Goal: Task Accomplishment & Management: Use online tool/utility

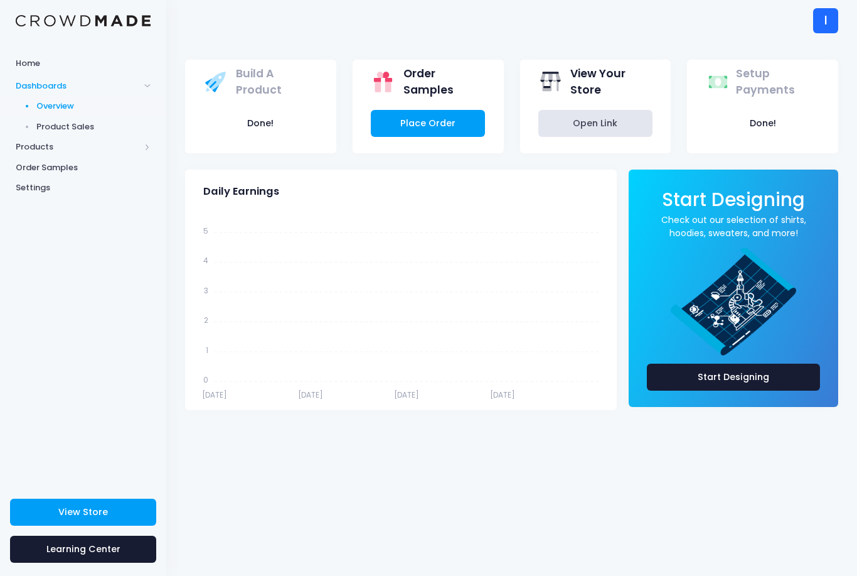
click at [52, 121] on span "Product Sales" at bounding box center [93, 127] width 115 height 13
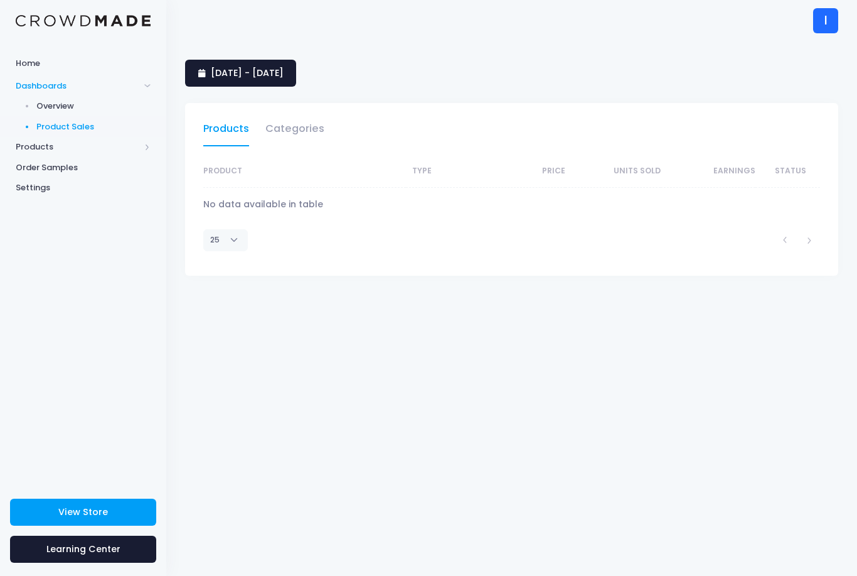
select select "25"
click at [32, 134] on link "Product Sales" at bounding box center [83, 126] width 166 height 21
select select "25"
click at [133, 142] on span "Products" at bounding box center [78, 147] width 124 height 13
click at [40, 126] on span "Product Builder" at bounding box center [93, 127] width 115 height 13
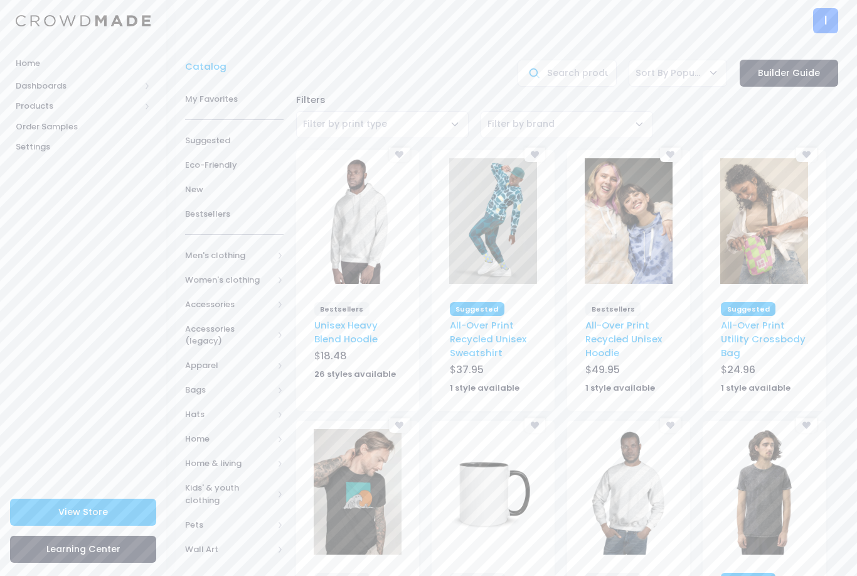
click at [269, 276] on span "Women's clothing" at bounding box center [229, 280] width 88 height 13
click at [251, 362] on span "All hoodies & sweatshirts" at bounding box center [231, 377] width 53 height 37
click at [240, 375] on span "All hoodies & sweatshirts" at bounding box center [231, 377] width 53 height 37
click at [262, 366] on link "All hoodies & sweatshirts" at bounding box center [226, 377] width 115 height 49
click at [257, 414] on span "All hoodies & sweatshirts" at bounding box center [239, 420] width 57 height 24
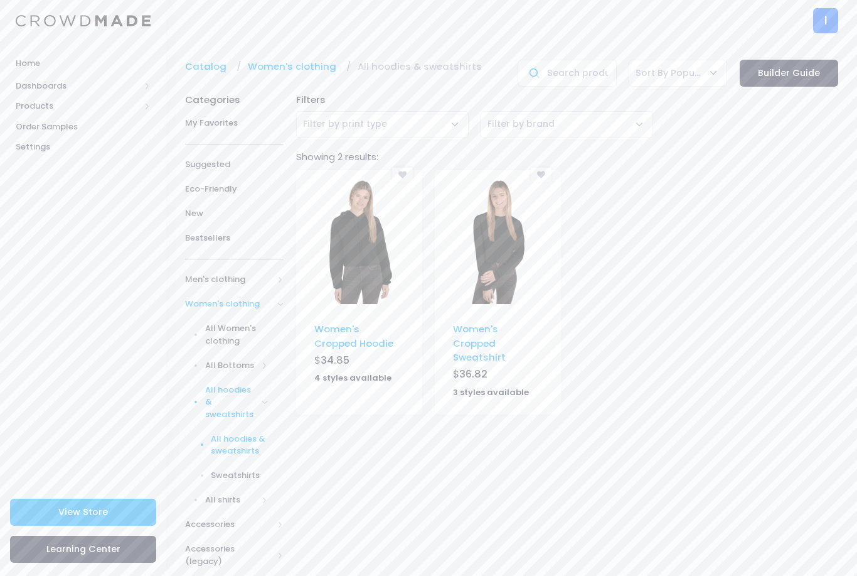
click at [385, 225] on img at bounding box center [359, 241] width 88 height 126
click at [198, 494] on link "All shirts" at bounding box center [226, 500] width 115 height 24
click at [200, 327] on link "All Women's clothing" at bounding box center [226, 334] width 115 height 37
click at [204, 298] on span "Women's clothing" at bounding box center [229, 303] width 88 height 13
click at [205, 293] on span "Women's clothing" at bounding box center [234, 304] width 99 height 24
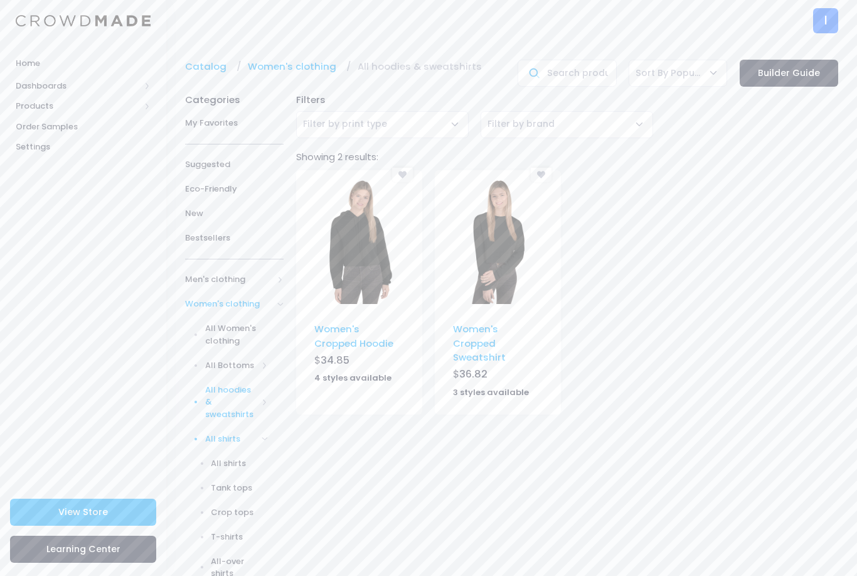
click at [258, 397] on link "All hoodies & sweatshirts" at bounding box center [226, 401] width 115 height 49
click at [235, 473] on span "Sweatshirts" at bounding box center [239, 475] width 57 height 13
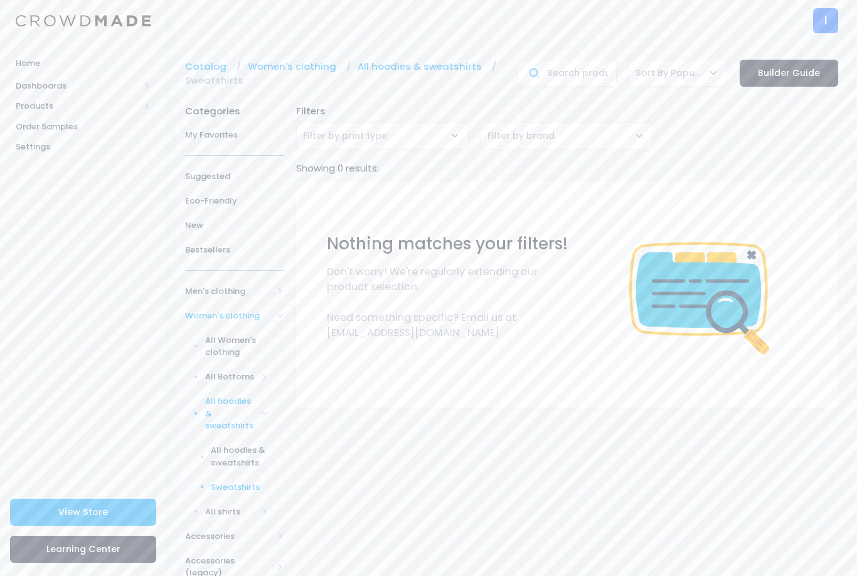
click at [243, 453] on span "All hoodies & sweatshirts" at bounding box center [239, 456] width 57 height 24
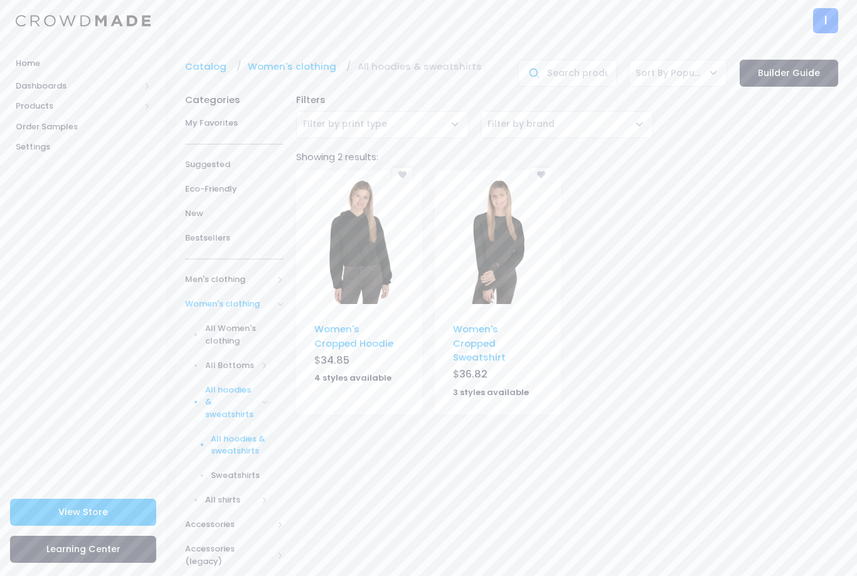
click at [280, 301] on span at bounding box center [280, 304] width 6 height 6
click at [138, 99] on span "Products" at bounding box center [83, 106] width 166 height 21
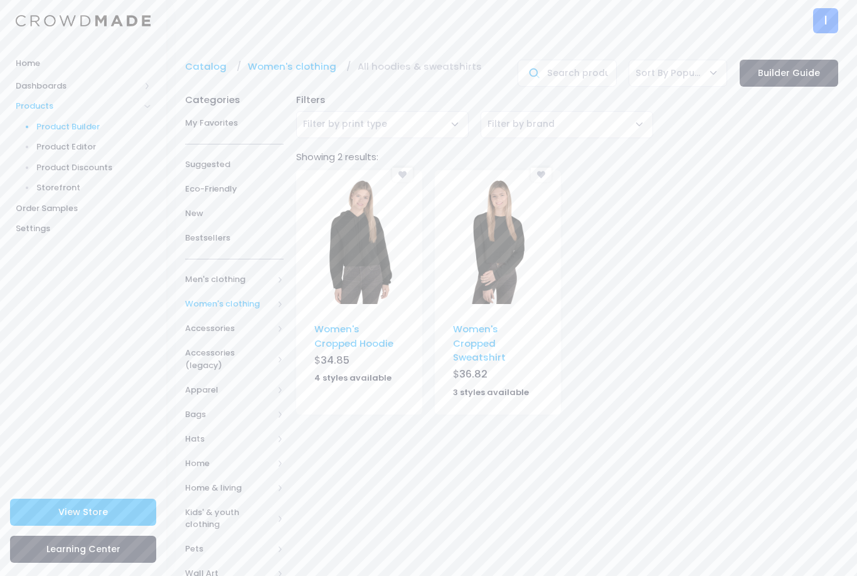
click at [88, 129] on span "Product Builder" at bounding box center [93, 127] width 115 height 13
click at [84, 129] on span "Product Builder" at bounding box center [93, 127] width 115 height 13
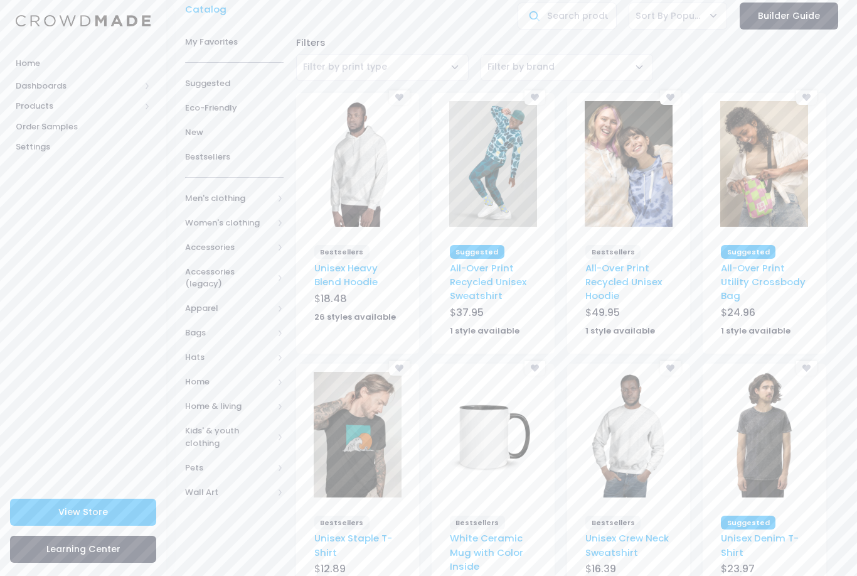
scroll to position [56, 0]
click at [634, 174] on img at bounding box center [629, 165] width 88 height 126
click at [281, 218] on span "Women's clothing" at bounding box center [234, 224] width 99 height 24
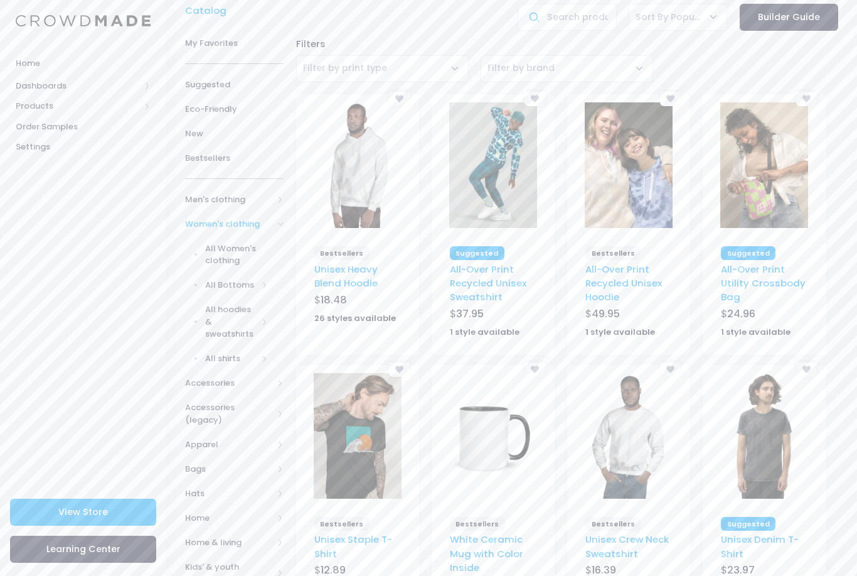
click at [222, 253] on span "All Women's clothing" at bounding box center [236, 254] width 63 height 24
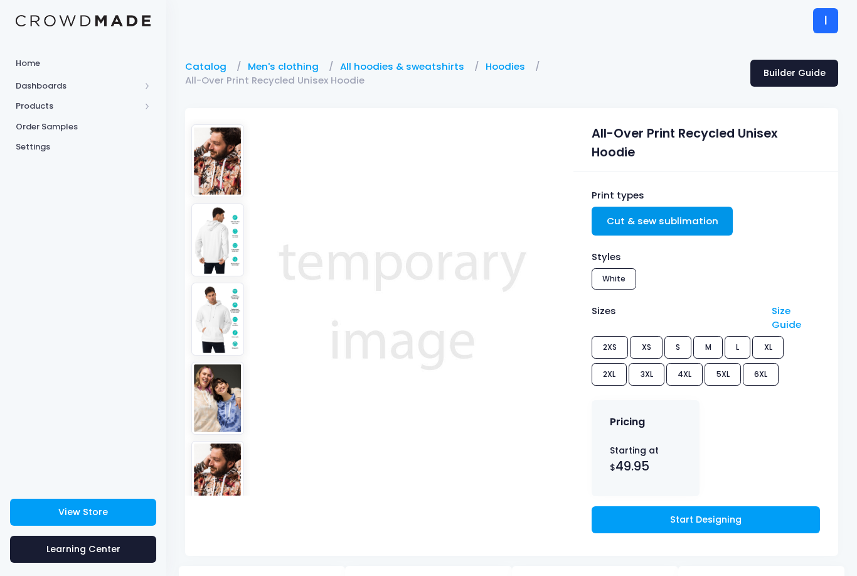
click at [226, 403] on img at bounding box center [217, 398] width 53 height 73
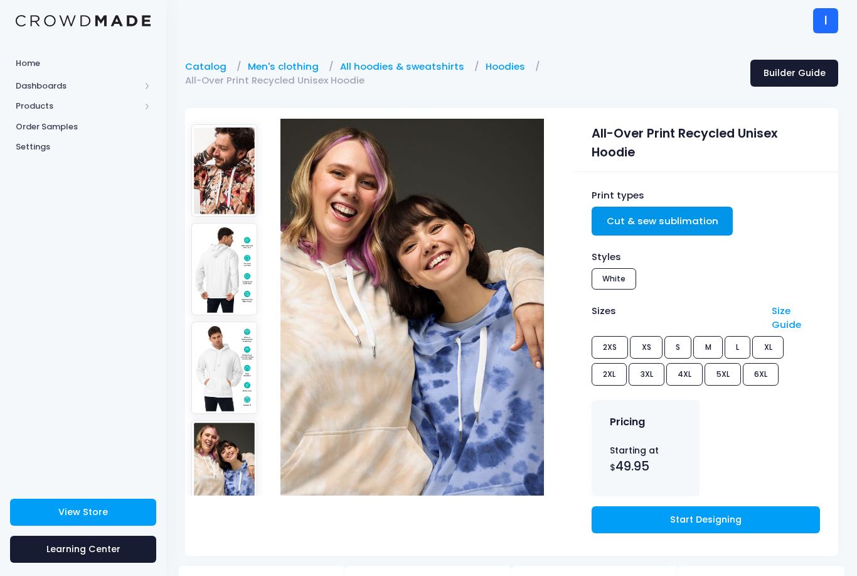
click at [226, 263] on img at bounding box center [224, 269] width 67 height 92
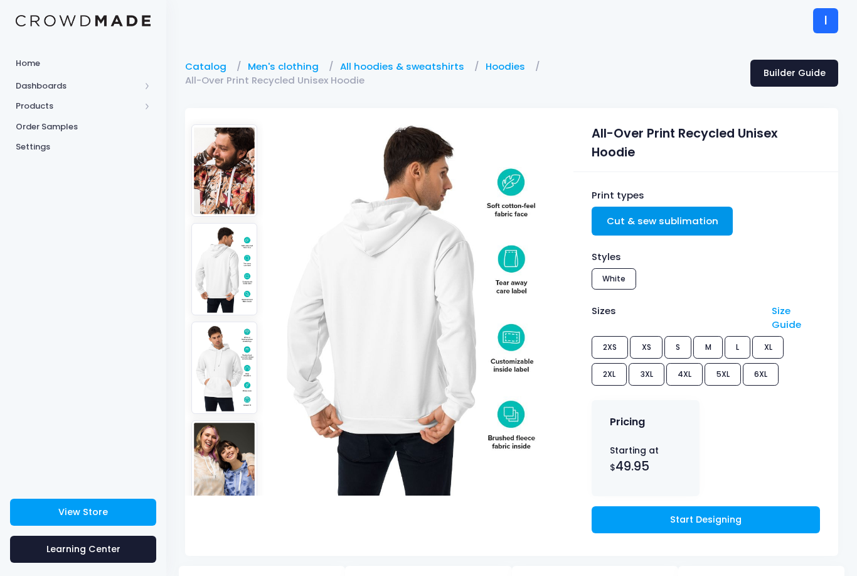
click at [213, 356] on img at bounding box center [224, 367] width 67 height 92
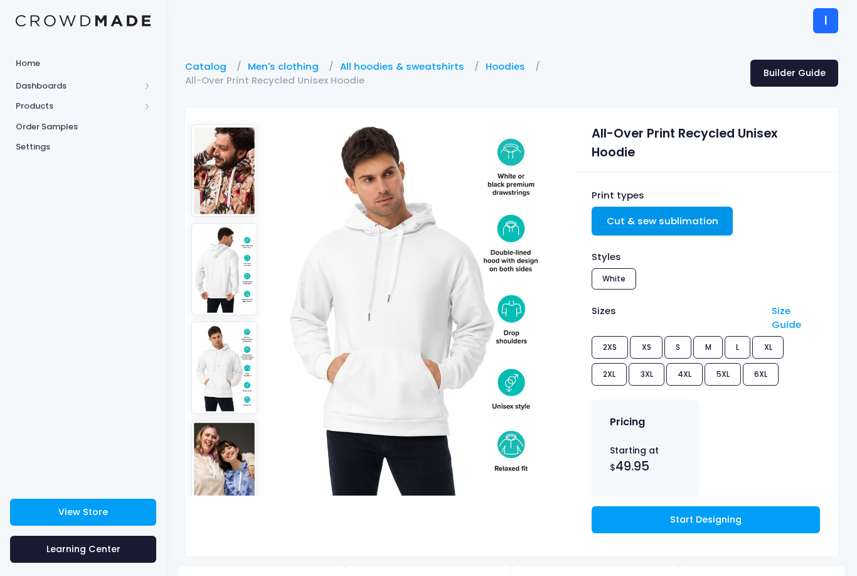
click at [222, 420] on img at bounding box center [224, 466] width 67 height 92
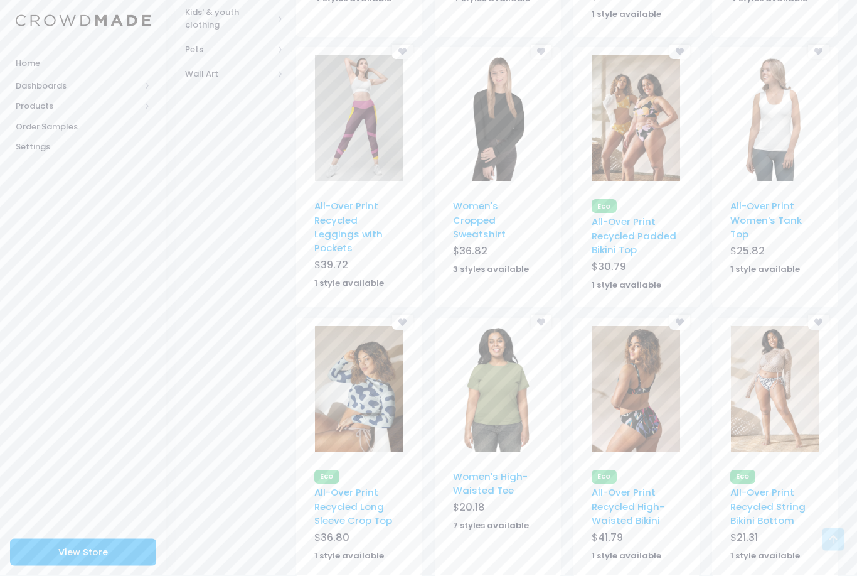
scroll to position [645, 0]
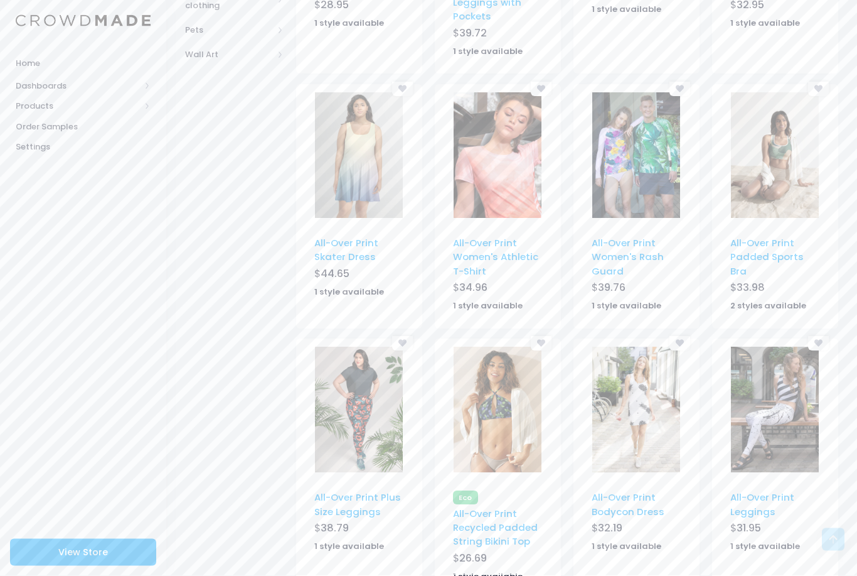
scroll to position [684, 0]
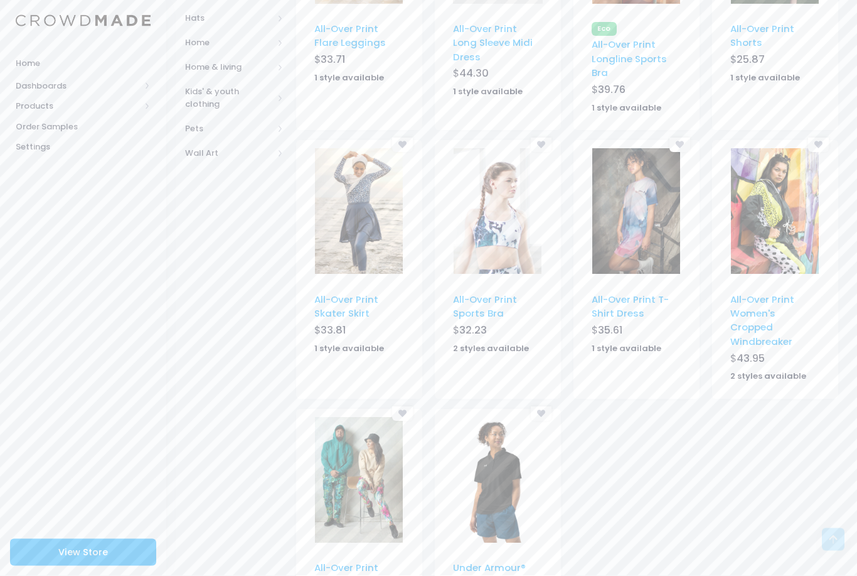
scroll to position [613, 0]
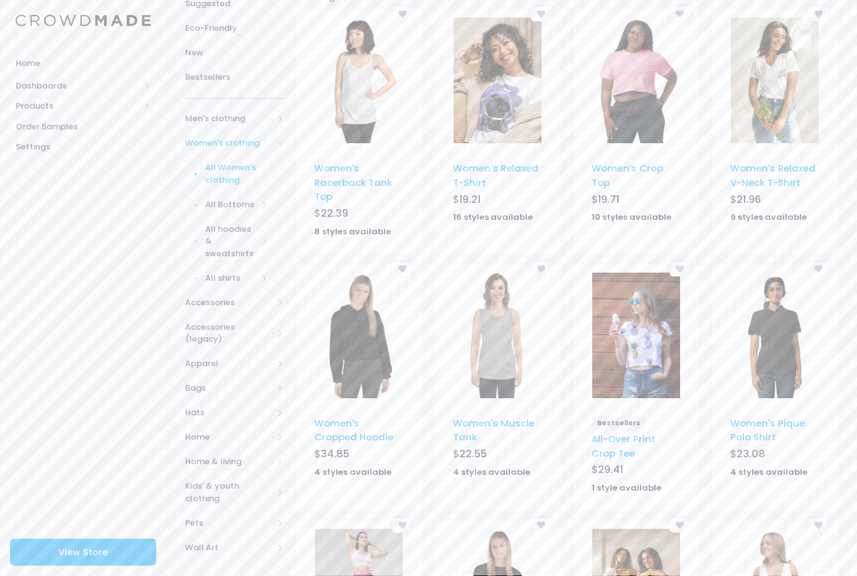
scroll to position [161, 0]
click at [225, 170] on span "All Women's clothing" at bounding box center [236, 173] width 63 height 24
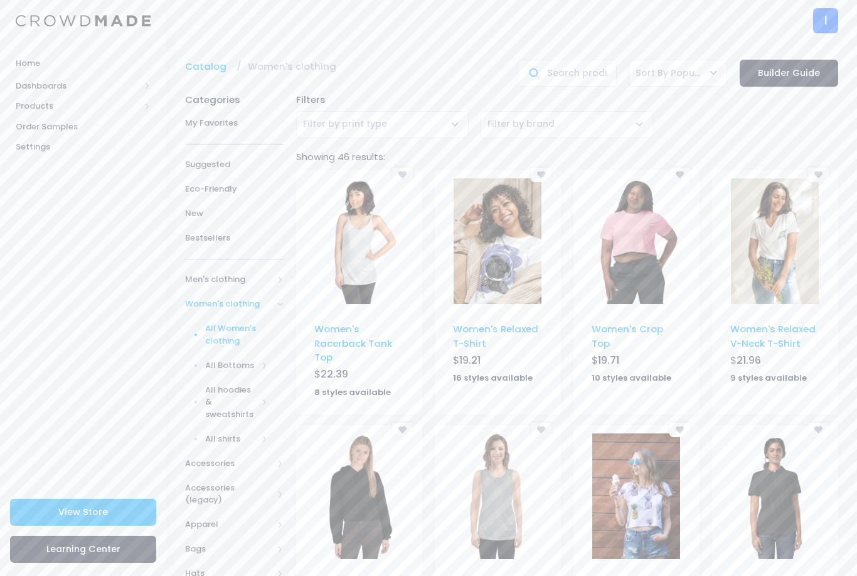
click at [369, 487] on img at bounding box center [359, 496] width 88 height 126
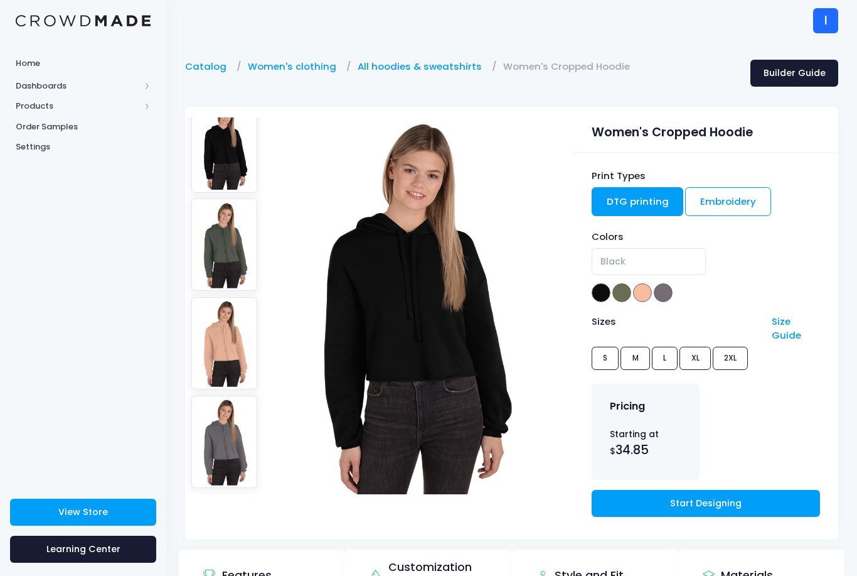
scroll to position [23, 0]
click at [741, 200] on link "Embroidery" at bounding box center [728, 201] width 86 height 29
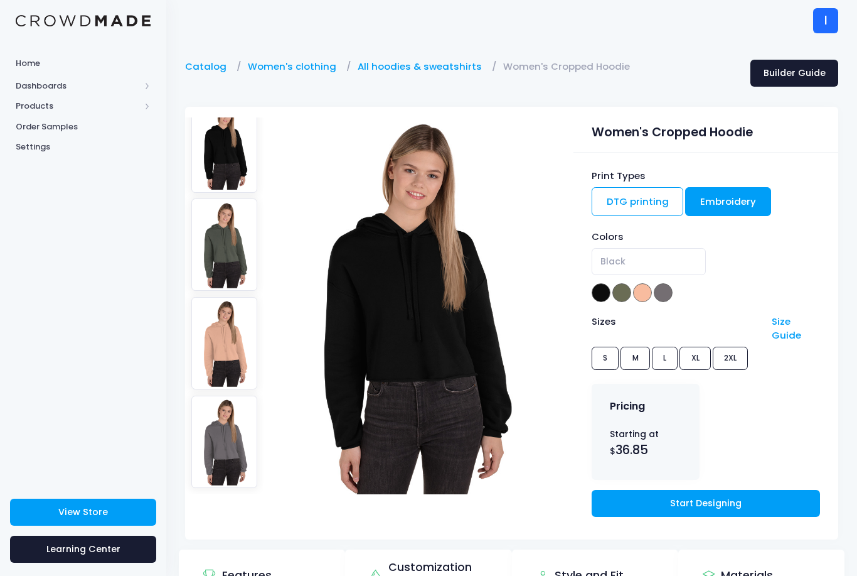
click at [647, 198] on link "DTG printing" at bounding box center [638, 201] width 92 height 29
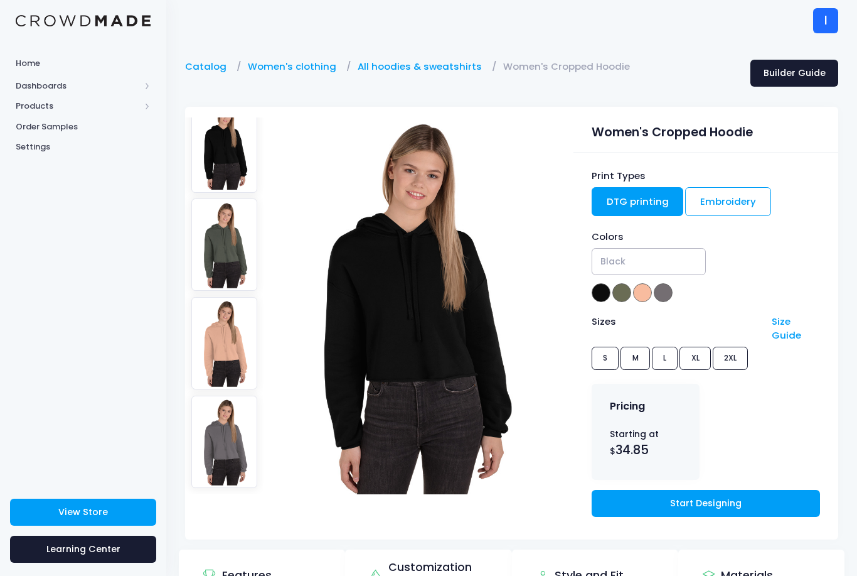
click at [639, 261] on span "Black" at bounding box center [649, 261] width 114 height 27
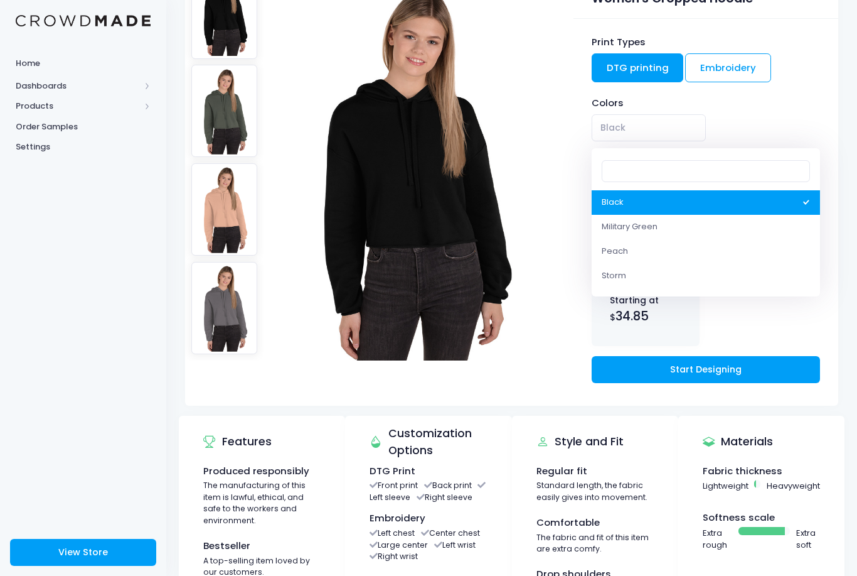
scroll to position [0, 0]
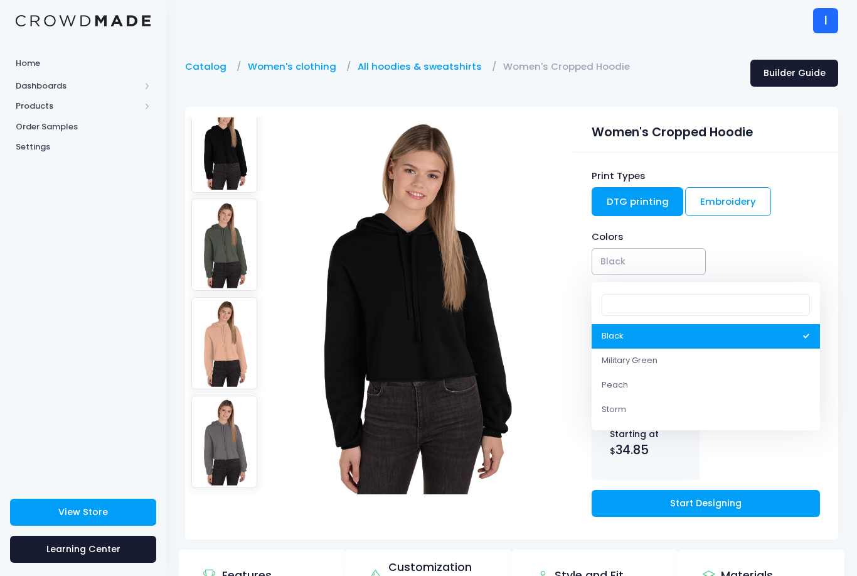
click at [709, 493] on link "Start Designing" at bounding box center [706, 503] width 228 height 27
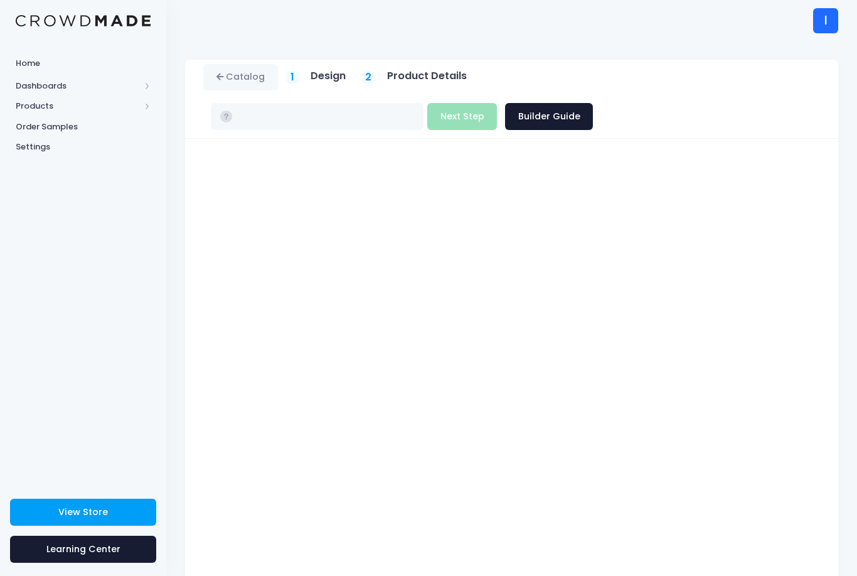
type input "$34.85 - $36.30"
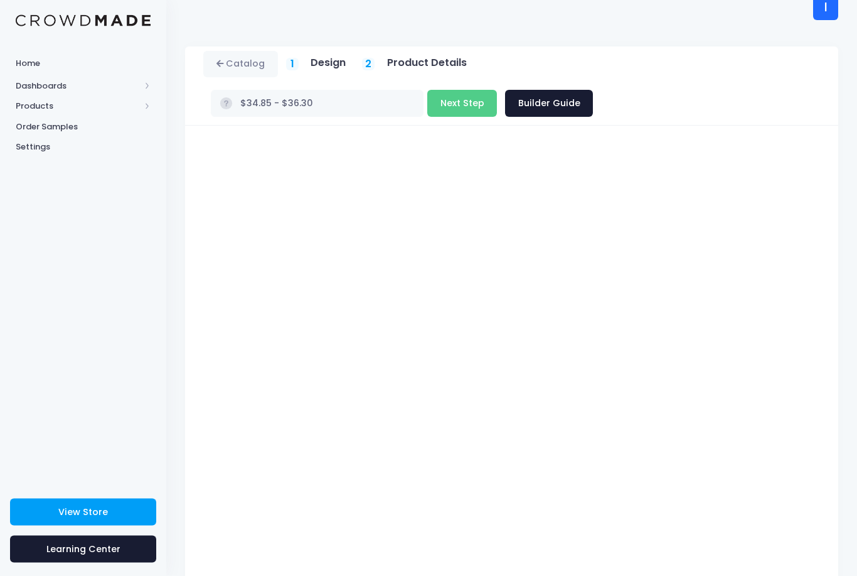
scroll to position [16, 0]
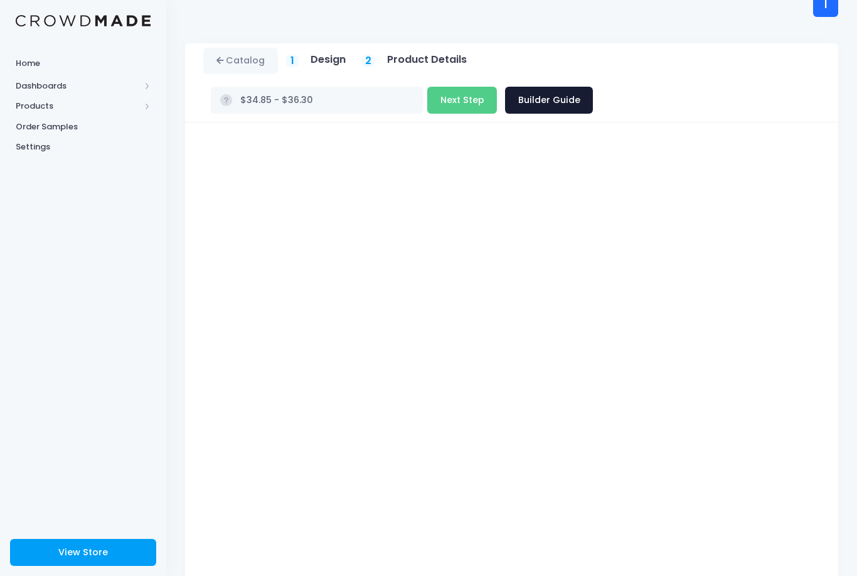
click at [442, 92] on button "Next Step" at bounding box center [462, 100] width 70 height 27
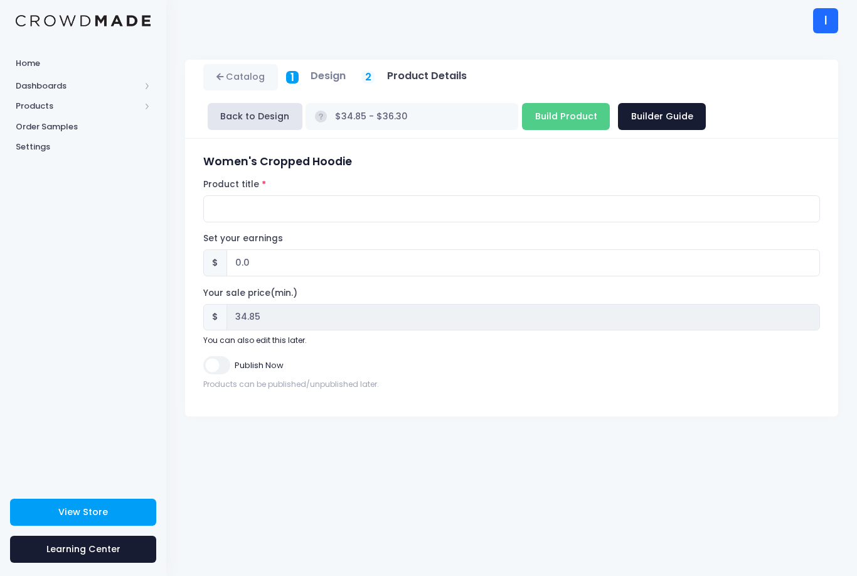
click at [541, 232] on form "Women's Cropped Hoodie Product title Set your earnings $ 0.0 Earnings can't be …" at bounding box center [511, 272] width 617 height 235
click at [688, 206] on input "Product title" at bounding box center [511, 208] width 617 height 27
click at [228, 206] on input "Hialey hoodie" at bounding box center [511, 208] width 617 height 27
type input "Hailey hoodie"
click at [225, 371] on input "Publish Now" at bounding box center [216, 365] width 26 height 18
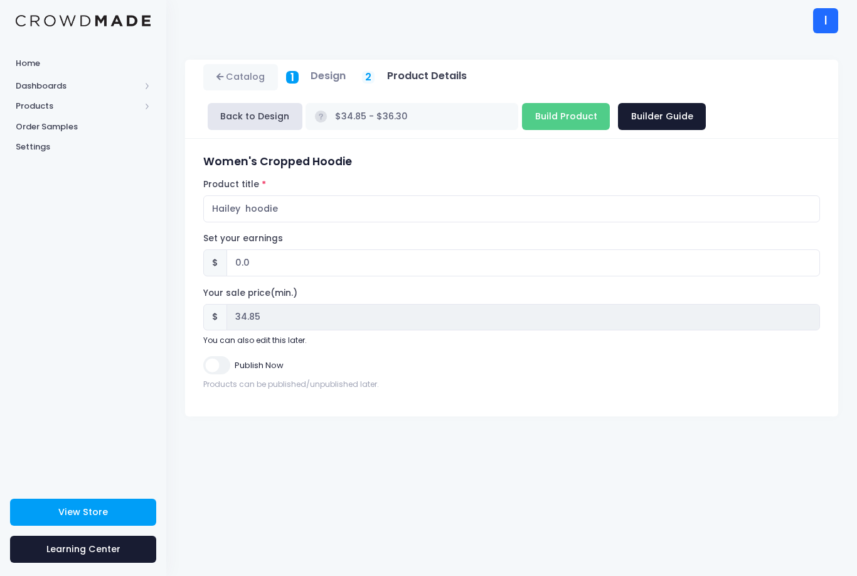
checkbox input "true"
click at [551, 111] on input "Build Product" at bounding box center [566, 116] width 88 height 27
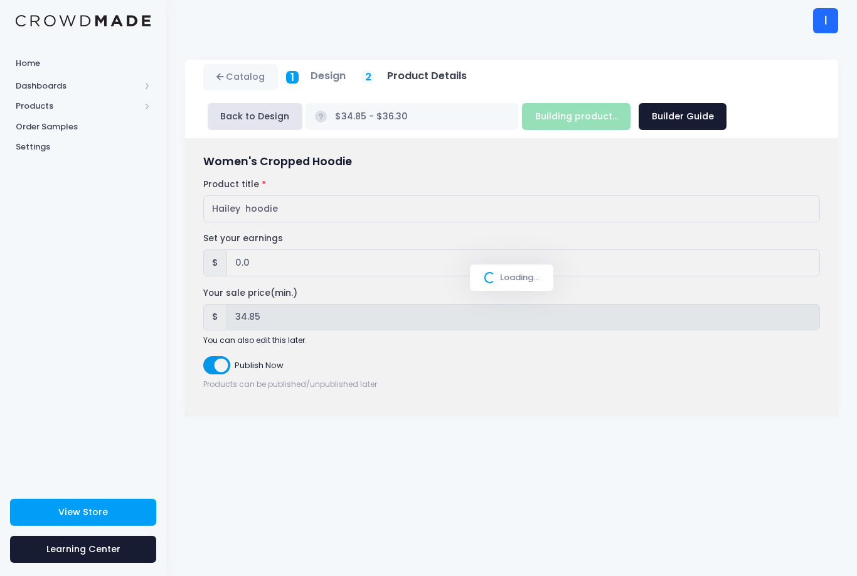
type input "Build Product"
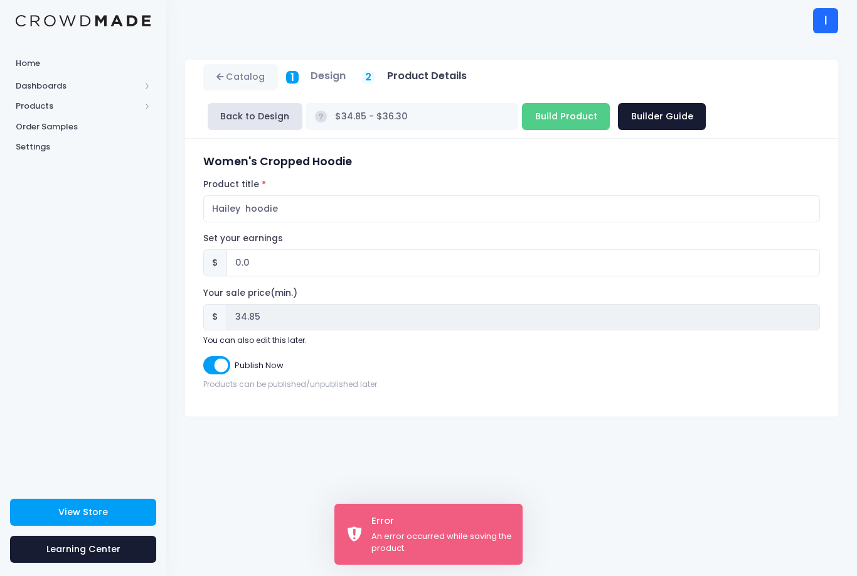
click at [473, 542] on div "An error occurred while saving the product." at bounding box center [442, 542] width 141 height 24
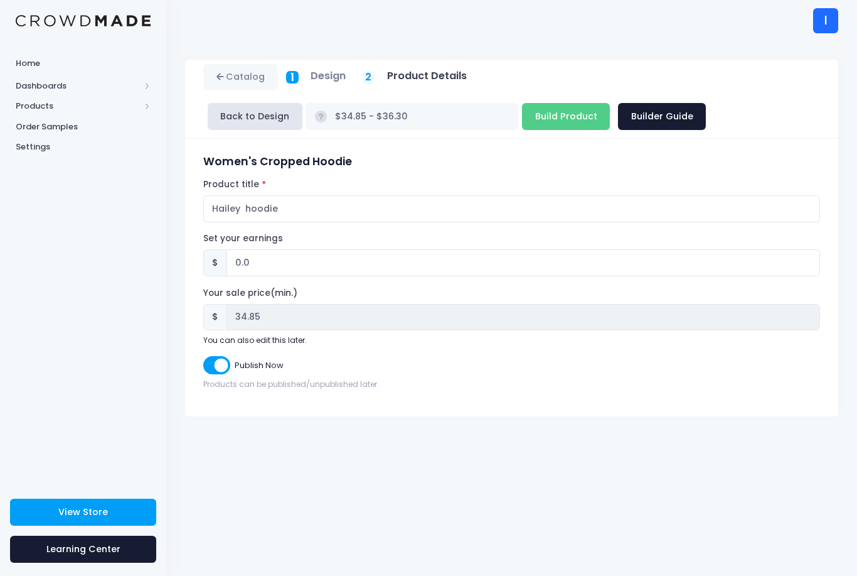
click at [463, 542] on div "Catalog 1 Design 2 Product Details" at bounding box center [511, 308] width 691 height 535
click at [223, 210] on input "Hailey hoodie" at bounding box center [511, 208] width 617 height 27
click at [227, 213] on input "Hailey hoodie" at bounding box center [511, 208] width 617 height 27
click at [233, 209] on input "Hailey hoodie" at bounding box center [511, 208] width 617 height 27
click at [222, 213] on input "Hailey hoodie" at bounding box center [511, 208] width 617 height 27
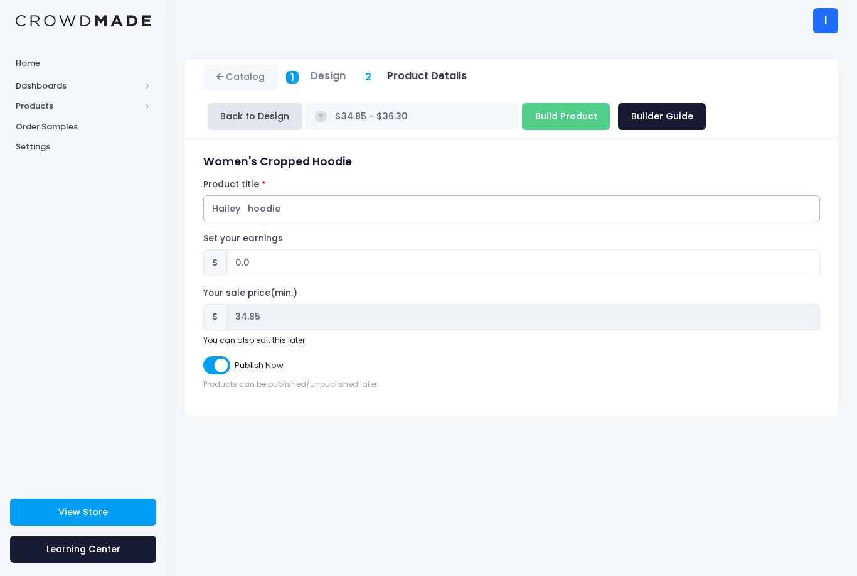
type input "Hailey hoodie"
click at [370, 252] on input "0.0" at bounding box center [524, 262] width 594 height 27
click at [544, 109] on input "Build Product" at bounding box center [566, 116] width 88 height 27
type input "Building product..."
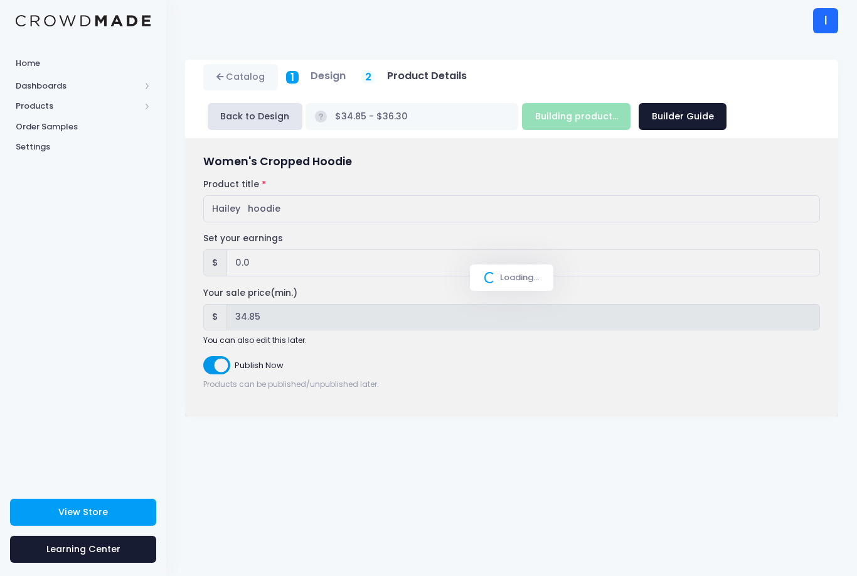
click at [26, 83] on span "Dashboards" at bounding box center [78, 86] width 124 height 13
click at [21, 142] on span "Products" at bounding box center [78, 147] width 124 height 13
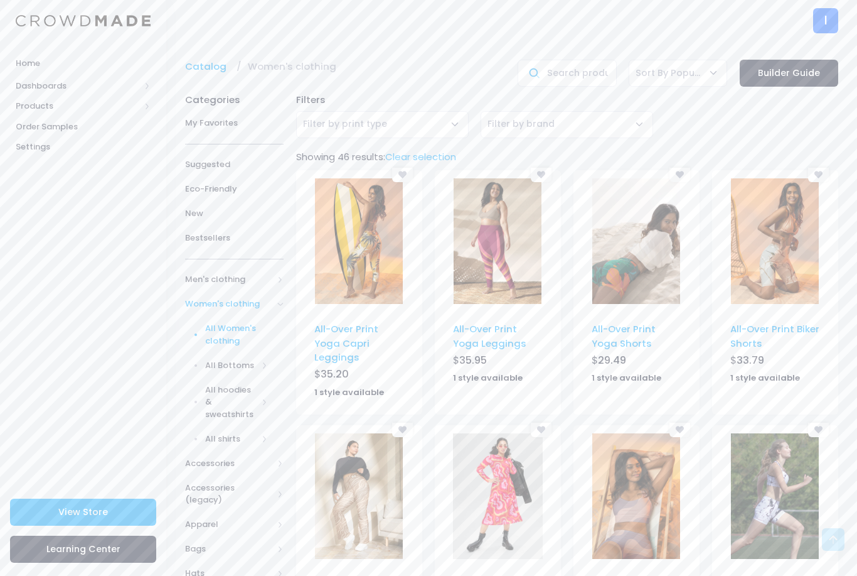
scroll to position [653, 0]
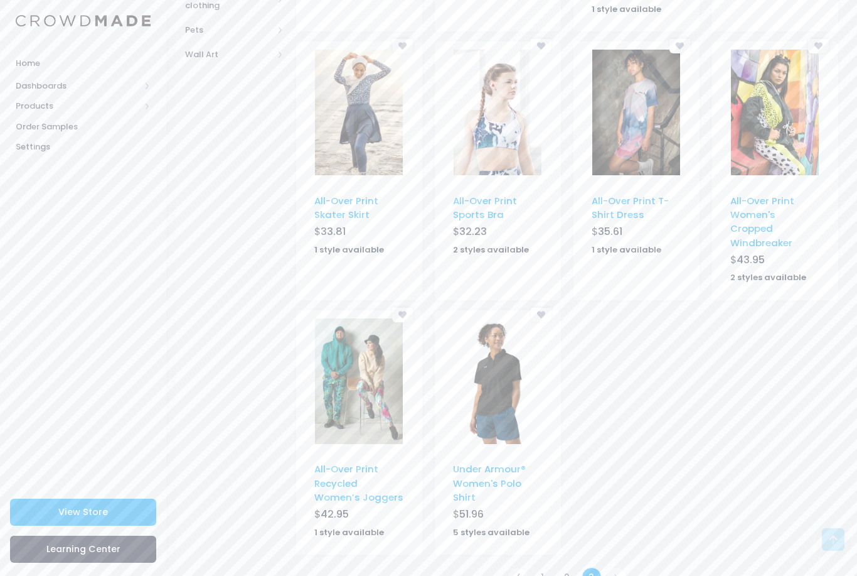
click at [17, 62] on span "Home" at bounding box center [83, 63] width 135 height 13
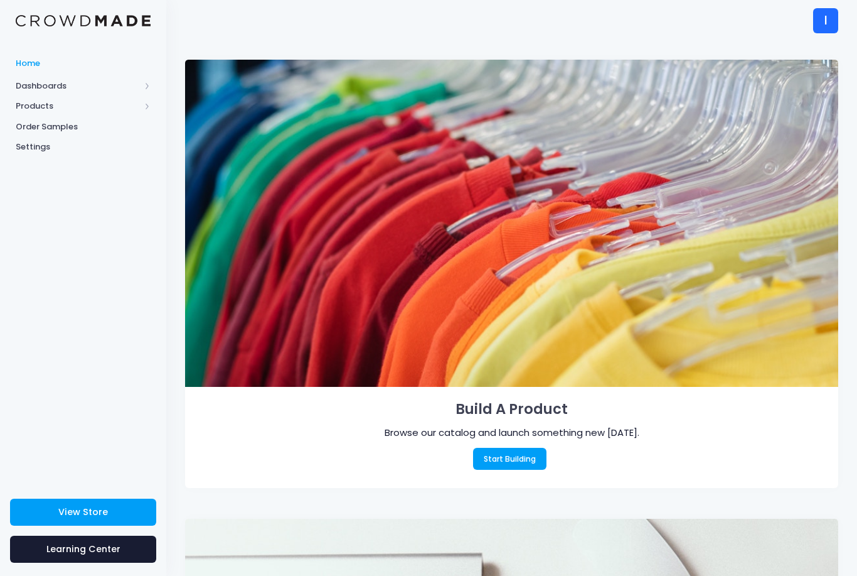
click at [31, 84] on span "Dashboards" at bounding box center [78, 86] width 124 height 13
click at [40, 101] on span "Overview" at bounding box center [93, 106] width 115 height 13
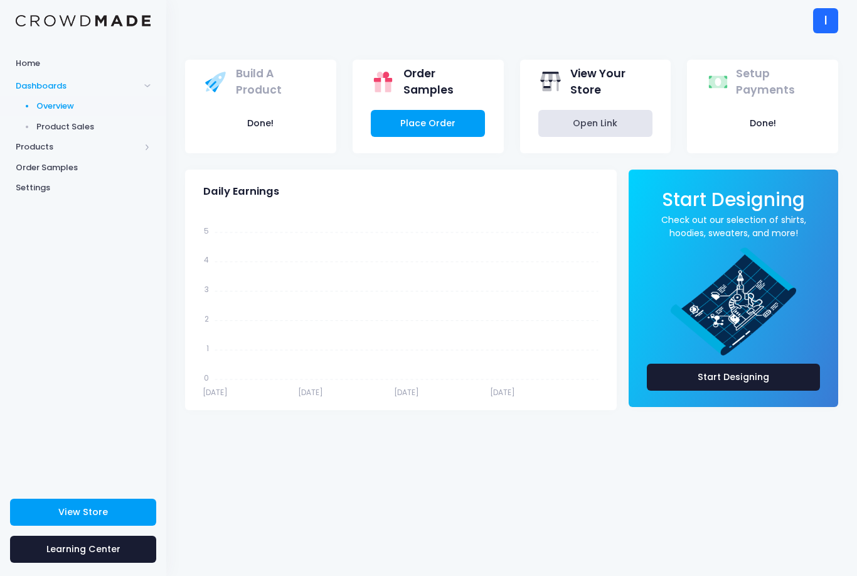
click at [81, 500] on link "View Store" at bounding box center [83, 511] width 146 height 27
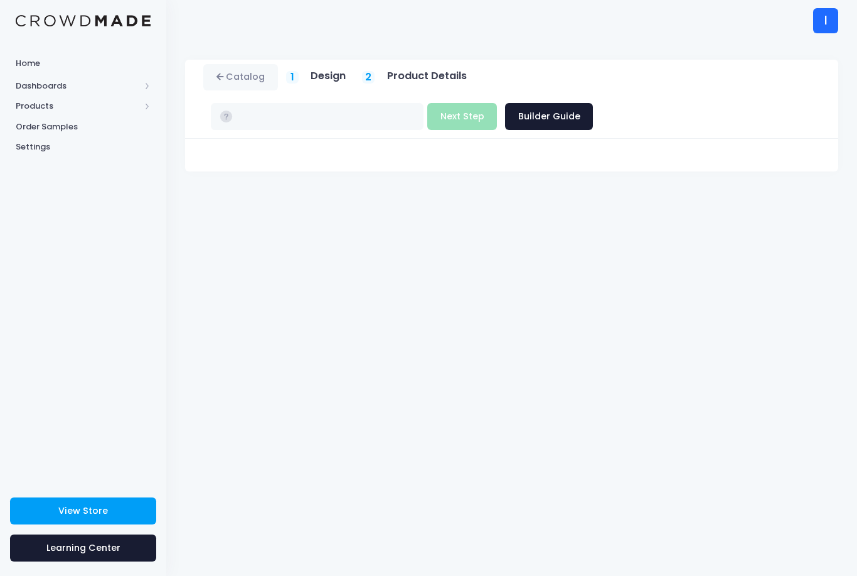
click at [388, 281] on div "Catalog 1 Design 2 Product Details" at bounding box center [511, 308] width 691 height 535
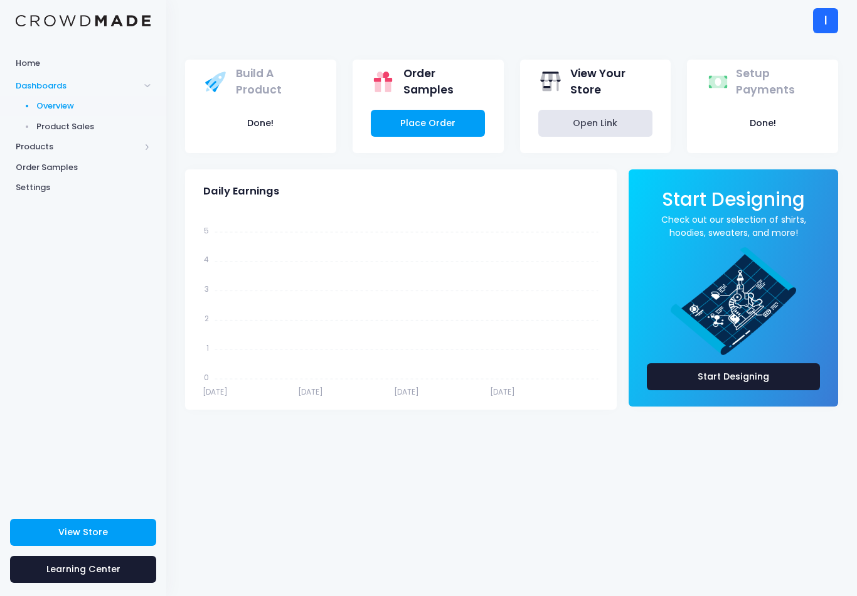
click at [147, 132] on link "Product Sales" at bounding box center [83, 126] width 166 height 21
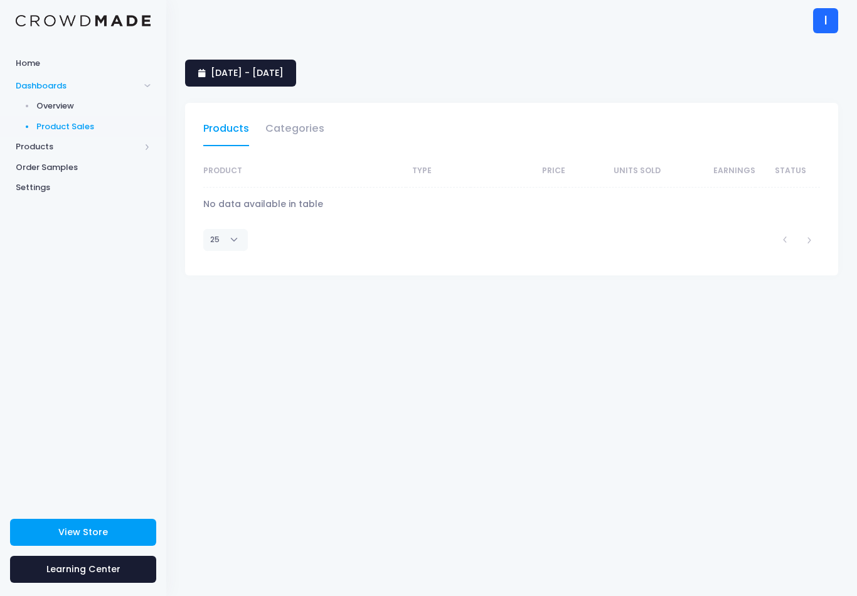
select select "25"
click at [141, 142] on span "Products" at bounding box center [83, 147] width 166 height 21
click at [90, 131] on span "Product Builder" at bounding box center [93, 127] width 115 height 13
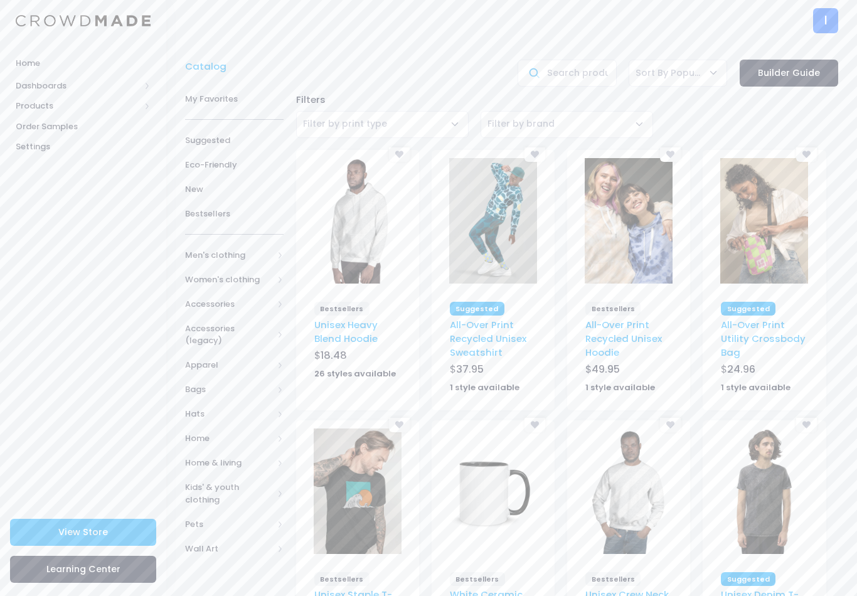
click at [641, 254] on img at bounding box center [629, 221] width 88 height 126
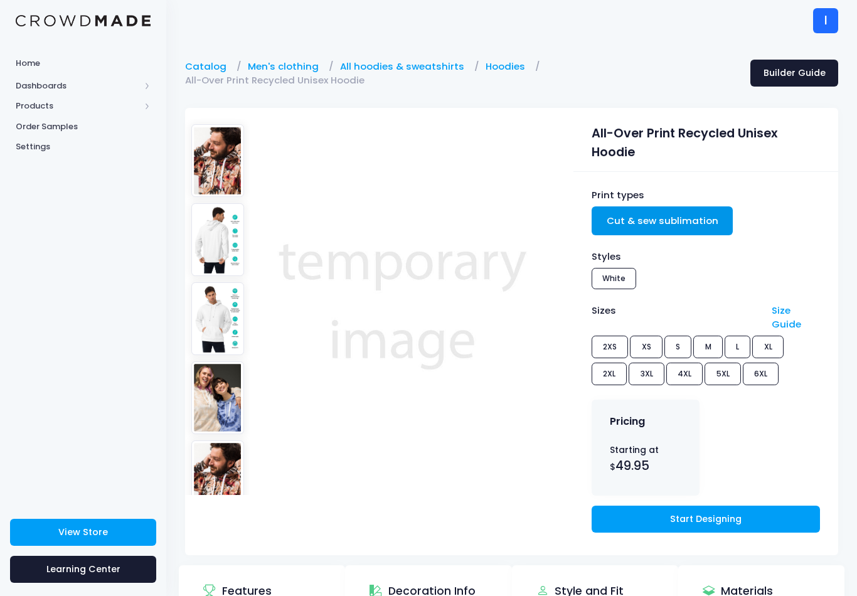
click at [712, 522] on link "Start Designing" at bounding box center [706, 519] width 228 height 27
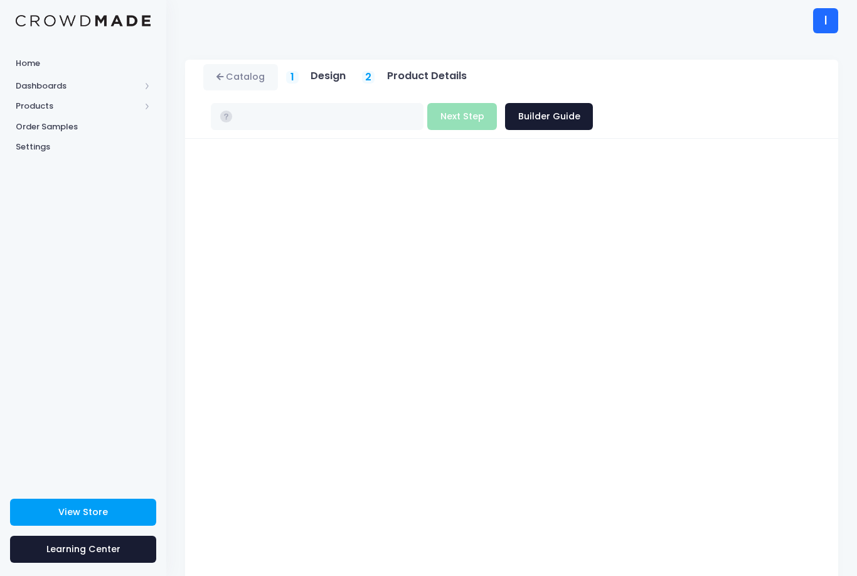
type input "$49.95 - $57.20"
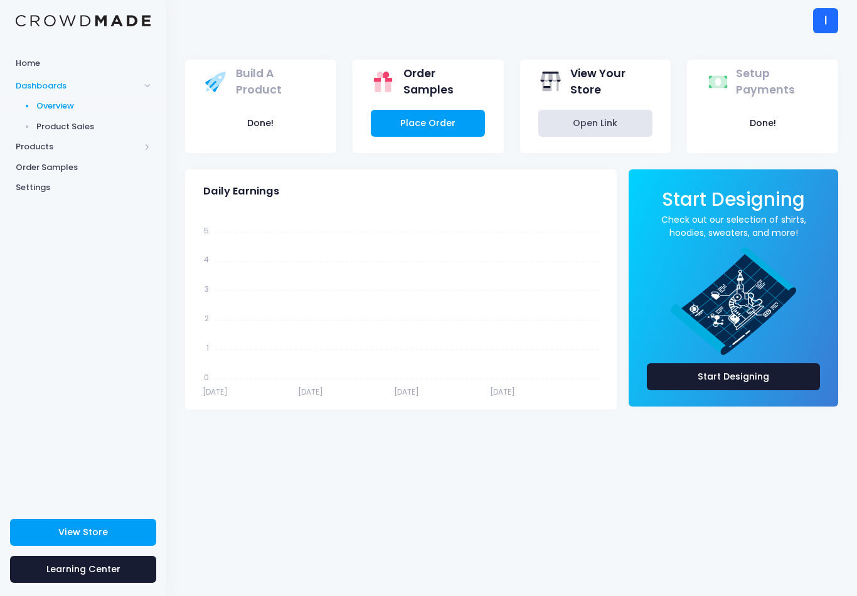
click at [18, 141] on span "Products" at bounding box center [78, 147] width 124 height 13
click at [35, 125] on link "Product Builder" at bounding box center [83, 126] width 166 height 21
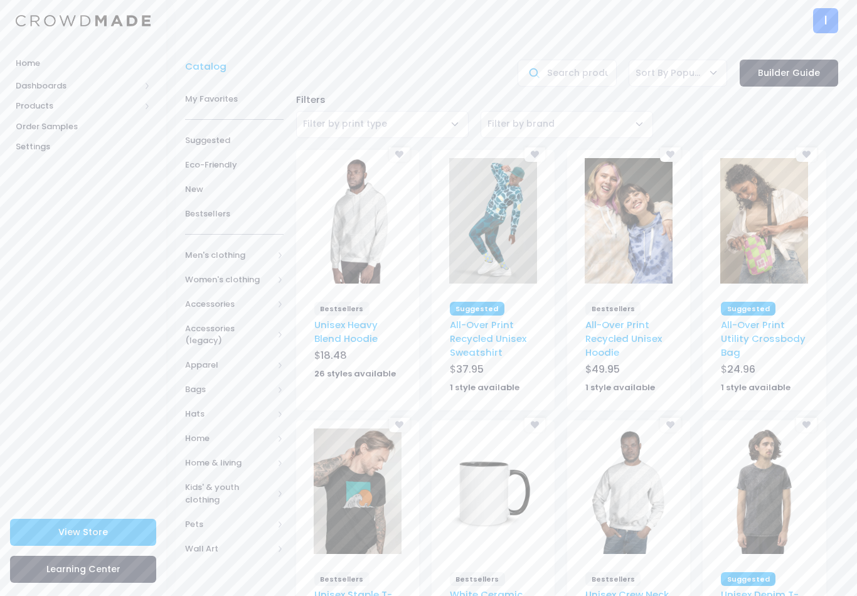
click at [626, 255] on img at bounding box center [629, 221] width 88 height 126
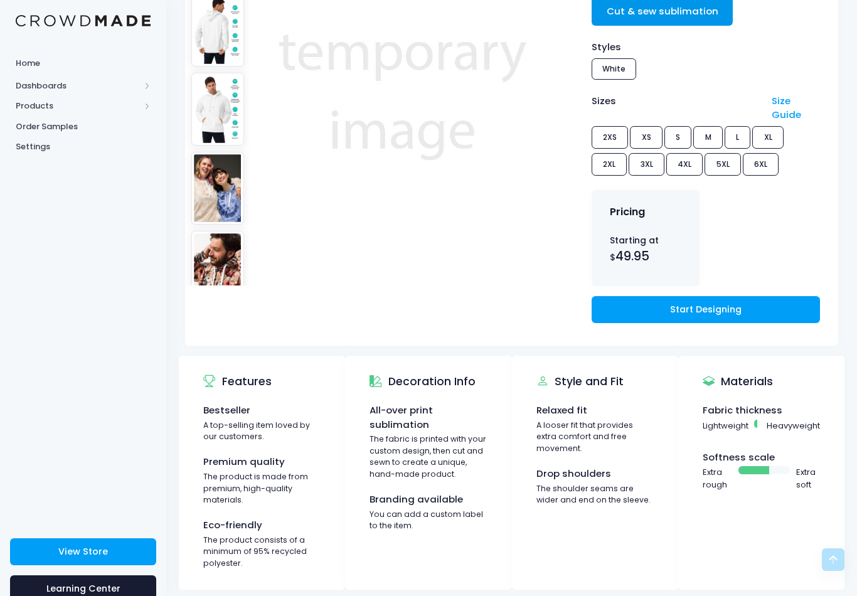
scroll to position [217, 0]
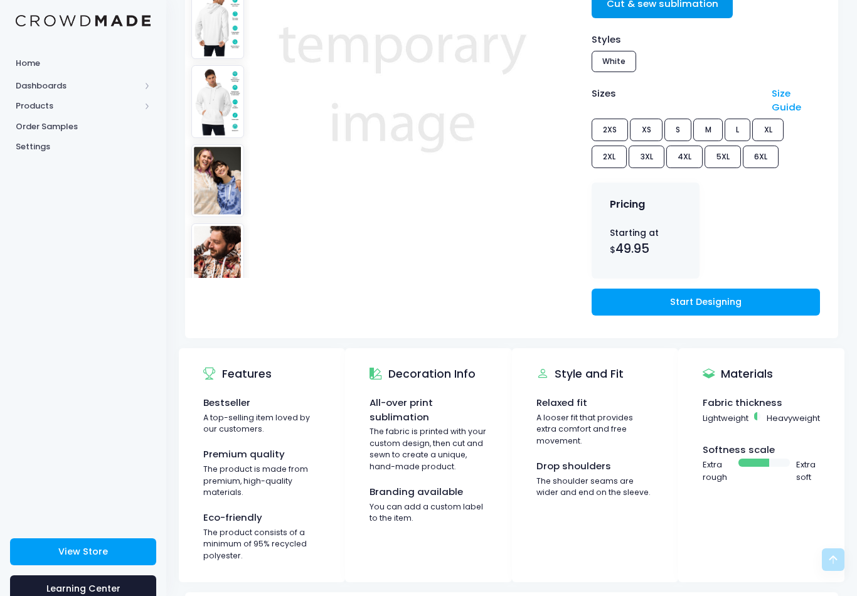
click at [713, 303] on link "Start Designing" at bounding box center [706, 302] width 228 height 27
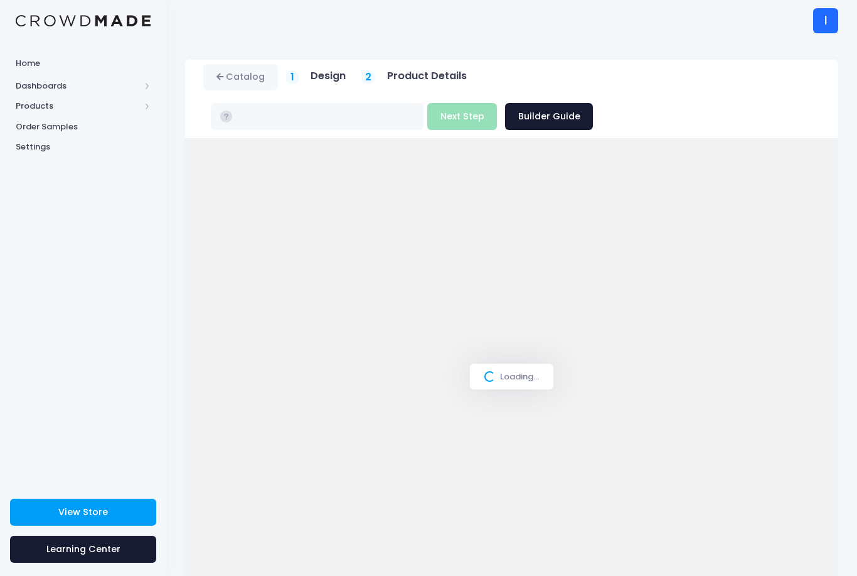
type input "$49.95 - $57.20"
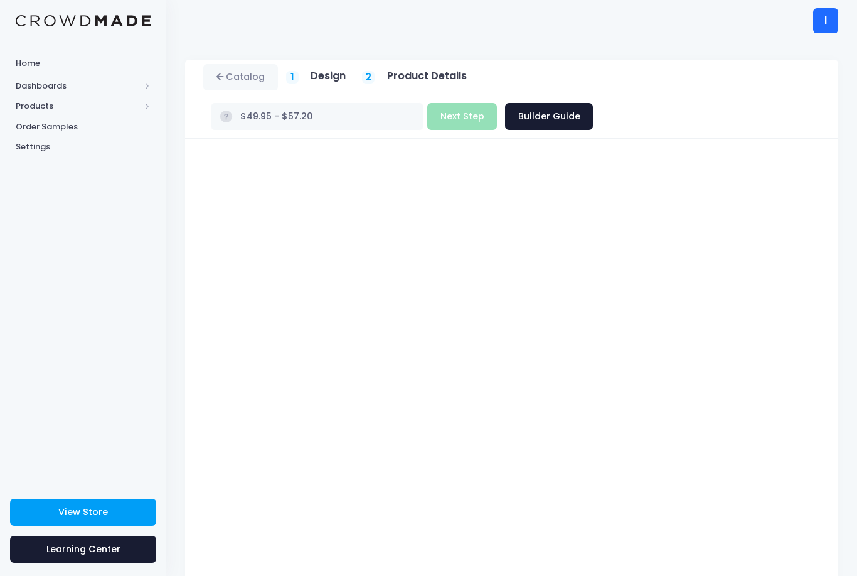
scroll to position [16, 0]
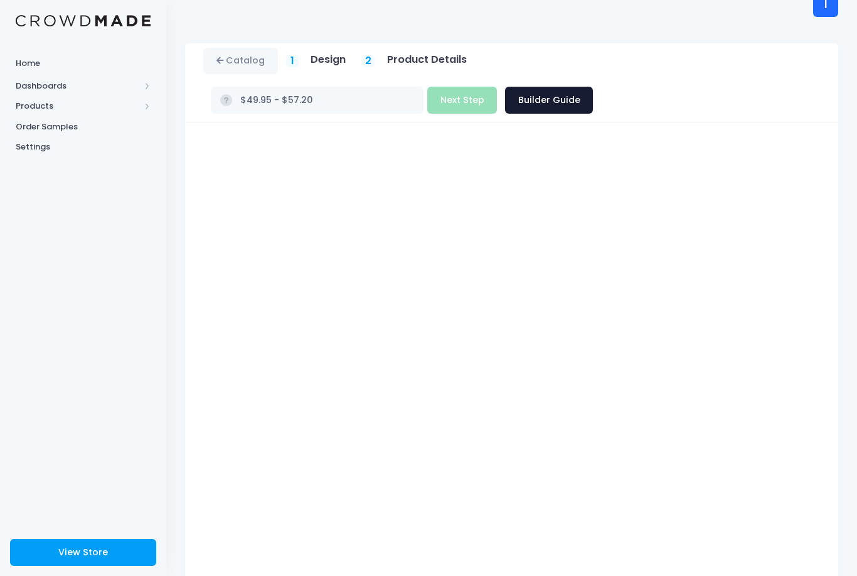
click at [431, 101] on div "Build Product Next Step Builder Guide" at bounding box center [510, 100] width 166 height 27
click at [441, 103] on div "Build Product Next Step Builder Guide" at bounding box center [510, 100] width 166 height 27
click at [313, 63] on h5 "Design" at bounding box center [328, 59] width 35 height 13
click at [398, 55] on h5 "Product Details" at bounding box center [427, 59] width 80 height 13
click at [441, 61] on h5 "Product Details" at bounding box center [427, 59] width 80 height 13
